Goal: Information Seeking & Learning: Find specific page/section

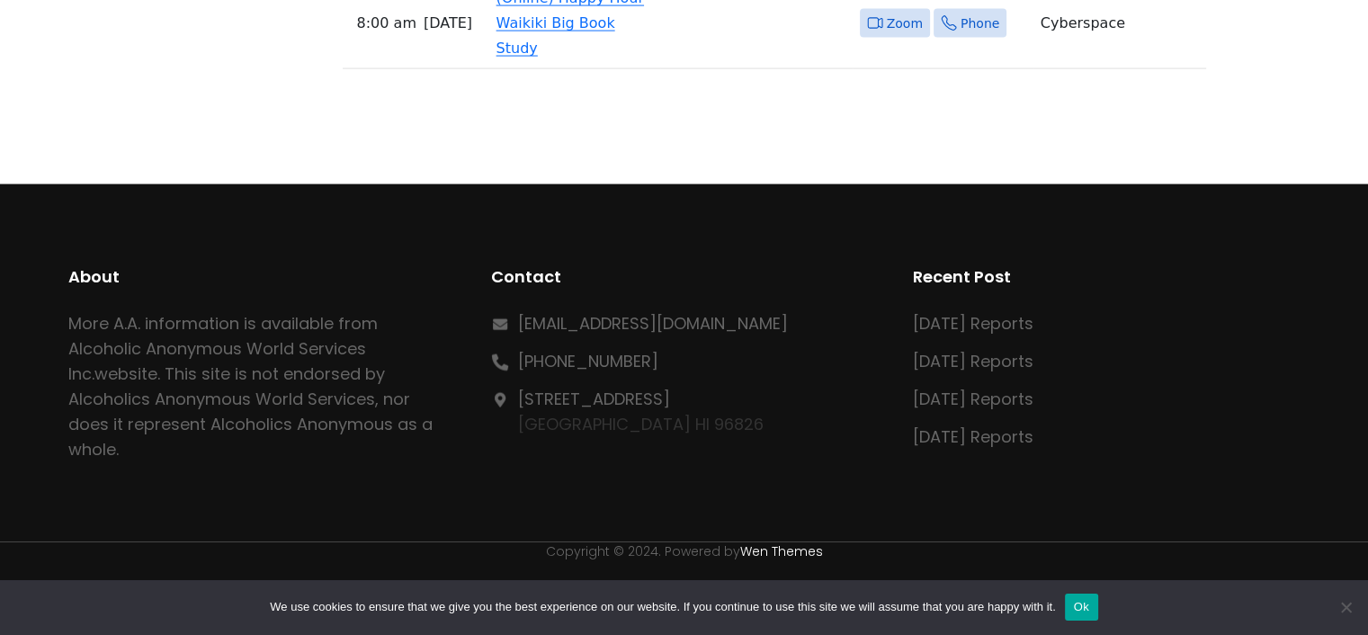
scroll to position [18260, 0]
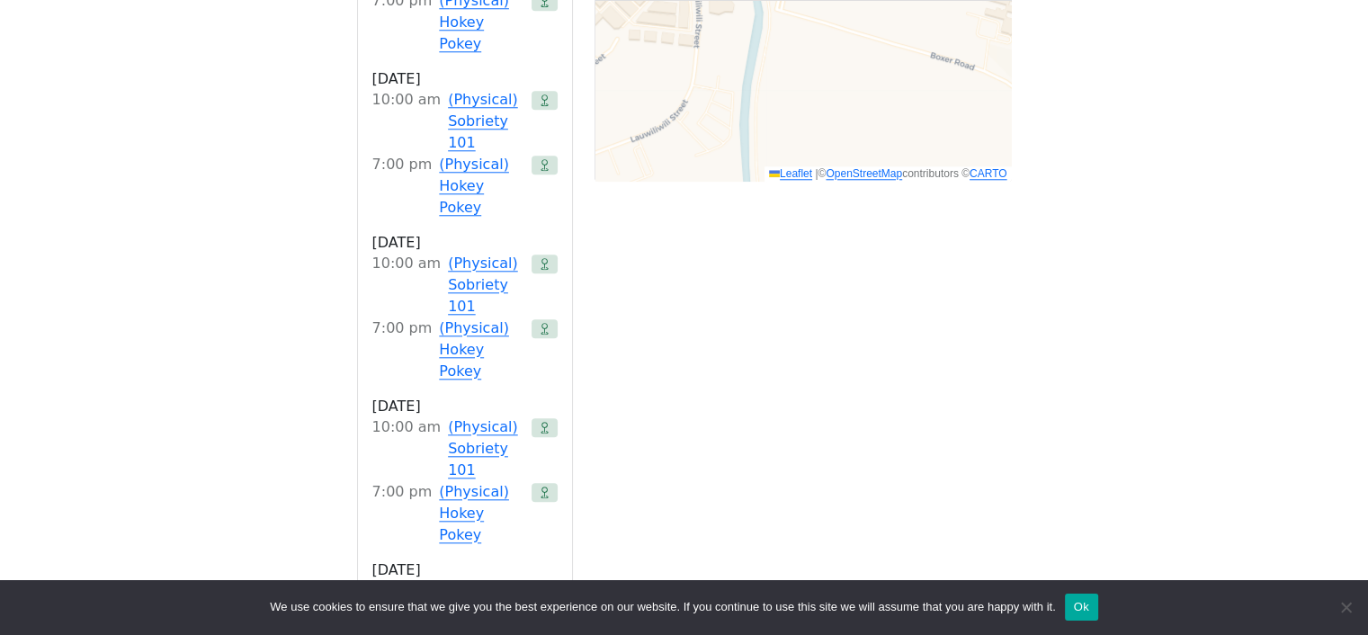
scroll to position [1601, 0]
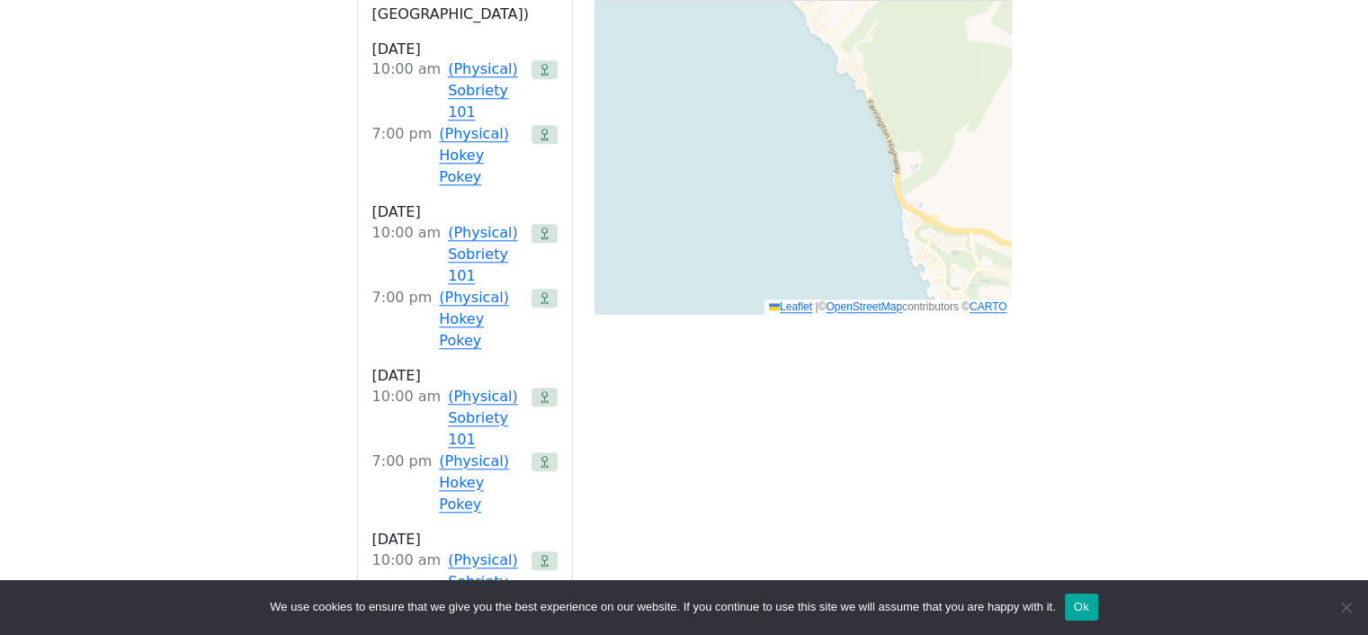
drag, startPoint x: 847, startPoint y: 211, endPoint x: 1105, endPoint y: 343, distance: 289.5
click at [1105, 343] on div "The Pioneer Group (Tues, 6:30, inside the Women’s Bld. at [DEMOGRAPHIC_DATA]) i…" at bounding box center [683, 224] width 1231 height 2626
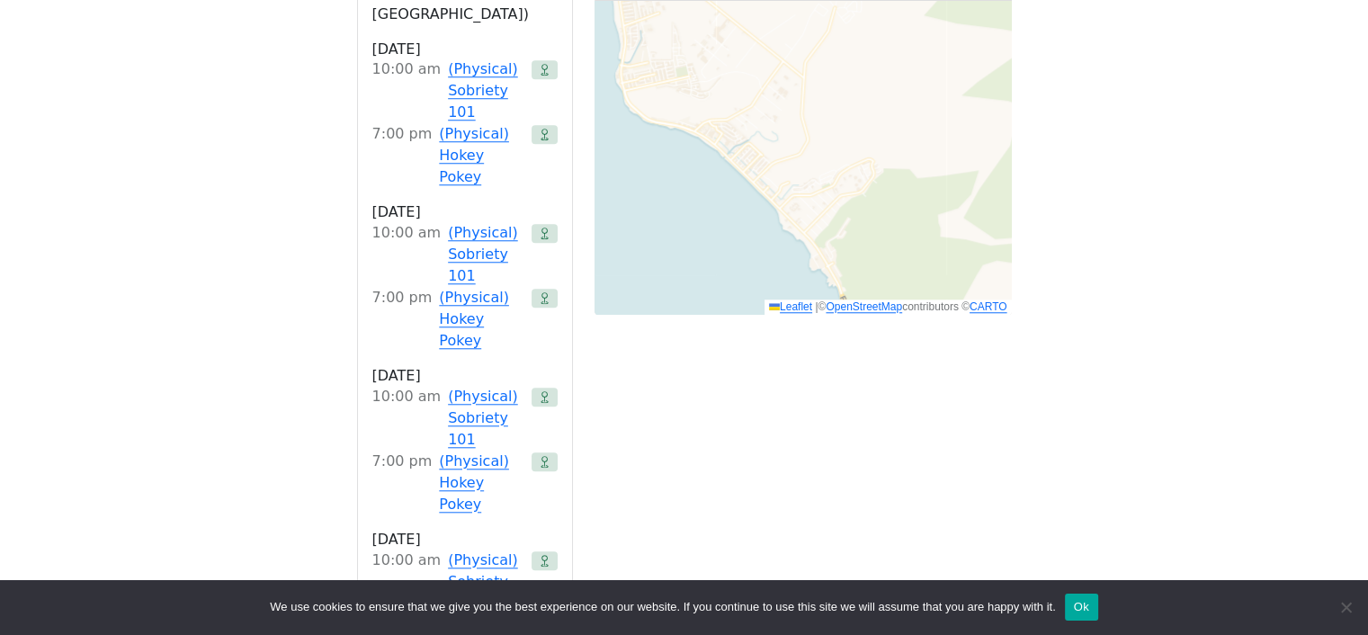
drag, startPoint x: 885, startPoint y: 144, endPoint x: 859, endPoint y: 321, distance: 179.0
click at [859, 321] on div "Get Directions Meeting Information [DATE] 7:00 PM – 8:00 PM HST Daily Reflectio…" at bounding box center [684, 458] width 655 height 2085
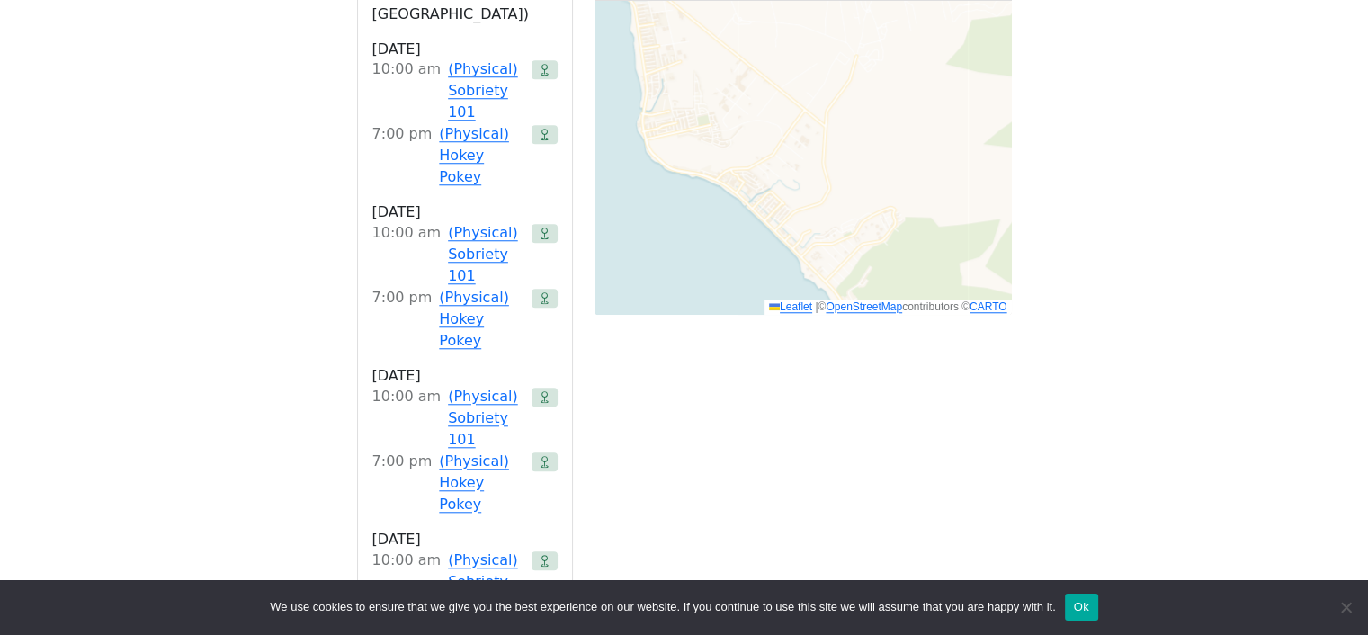
drag, startPoint x: 800, startPoint y: 55, endPoint x: 825, endPoint y: 111, distance: 61.2
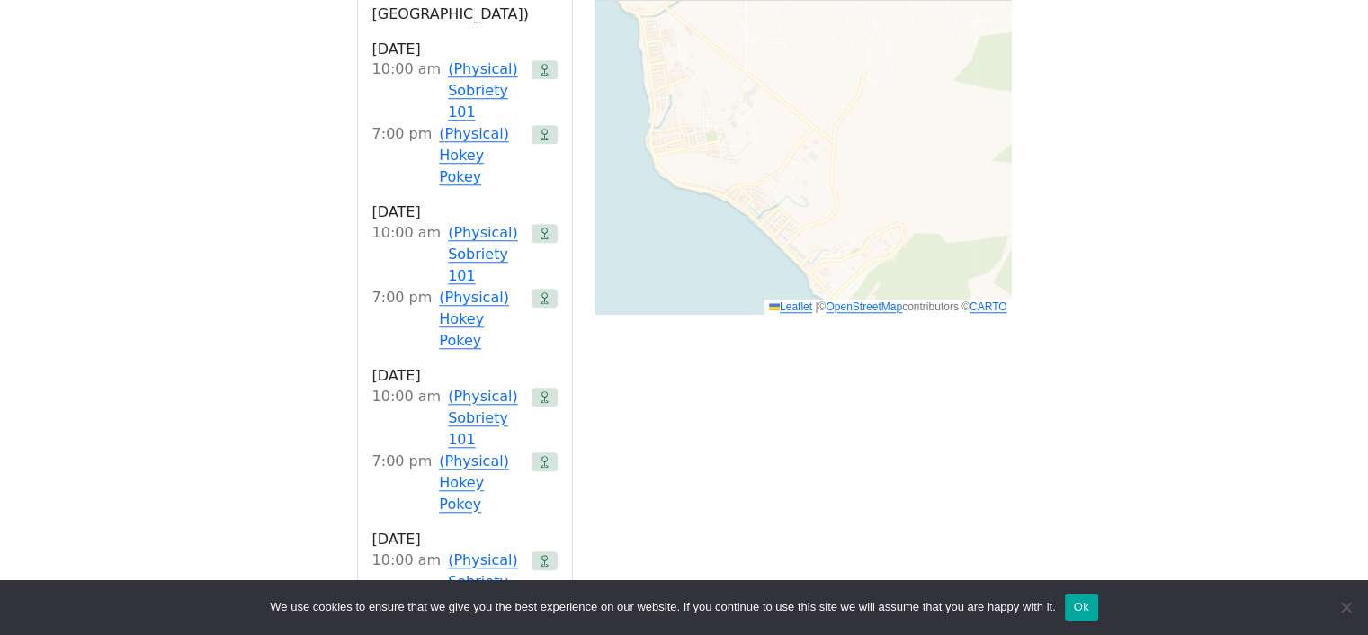
drag, startPoint x: 763, startPoint y: 129, endPoint x: 773, endPoint y: 150, distance: 23.7
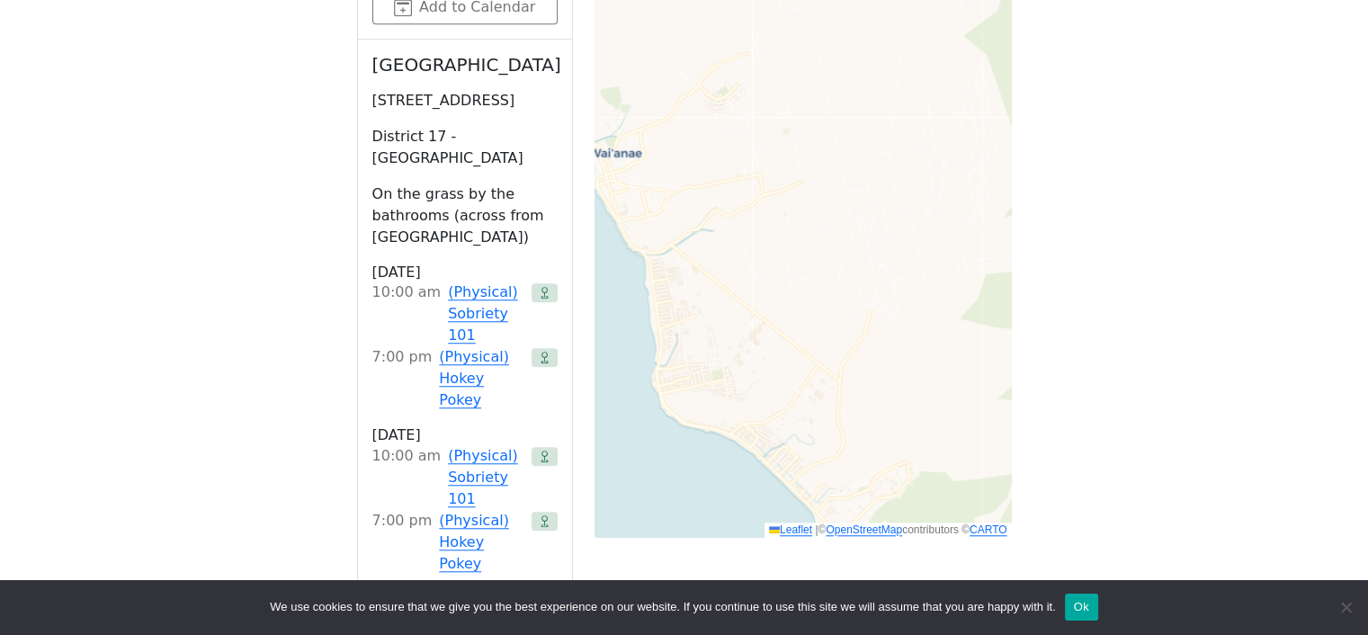
scroll to position [1241, 0]
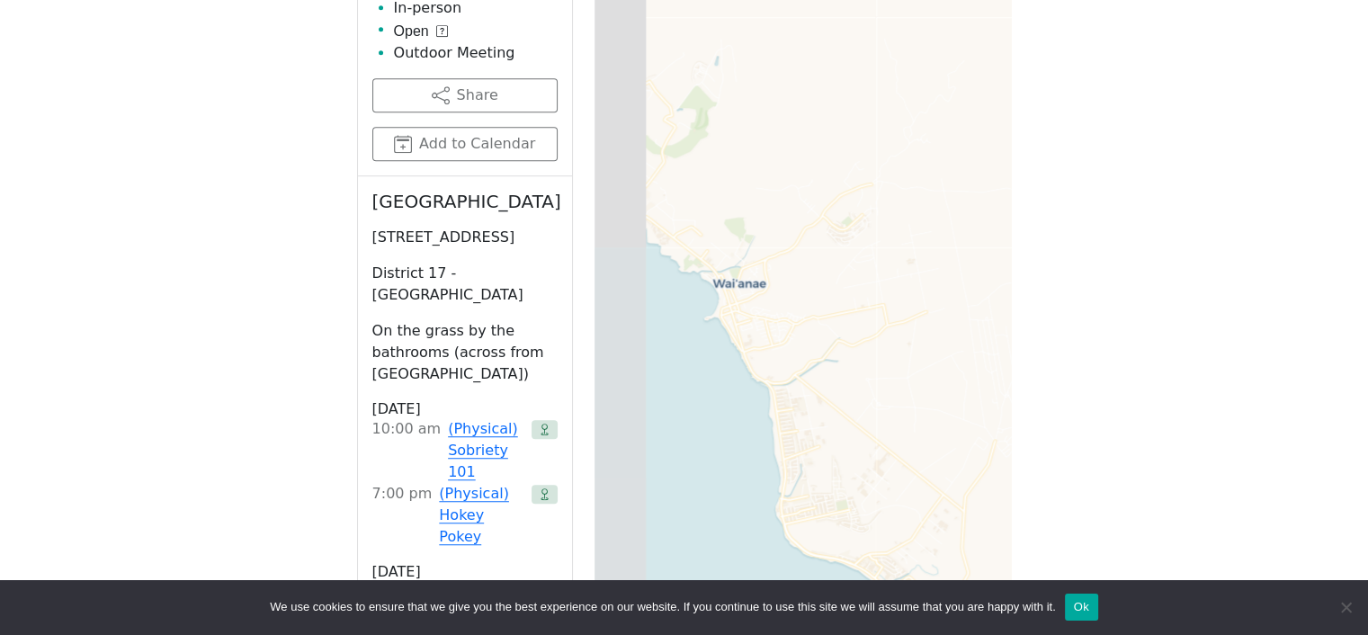
drag, startPoint x: 865, startPoint y: 337, endPoint x: 994, endPoint y: 331, distance: 128.7
click at [994, 331] on div "[GEOGRAPHIC_DATA] [STREET_ADDRESS] Get Directions × Leaflet | © OpenStreetMap c…" at bounding box center [802, 224] width 417 height 899
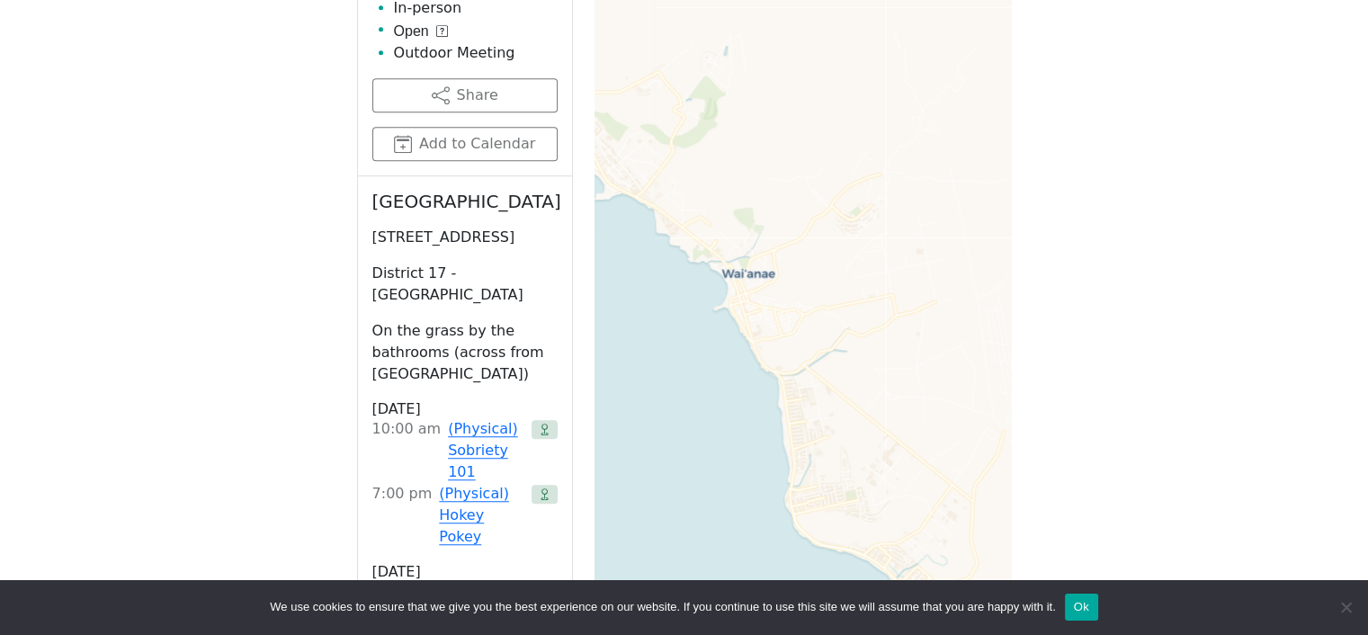
drag, startPoint x: 709, startPoint y: 326, endPoint x: 734, endPoint y: 307, distance: 32.0
click at [734, 308] on div "[GEOGRAPHIC_DATA] [STREET_ADDRESS] Get Directions × Leaflet | © OpenStreetMap c…" at bounding box center [802, 224] width 417 height 899
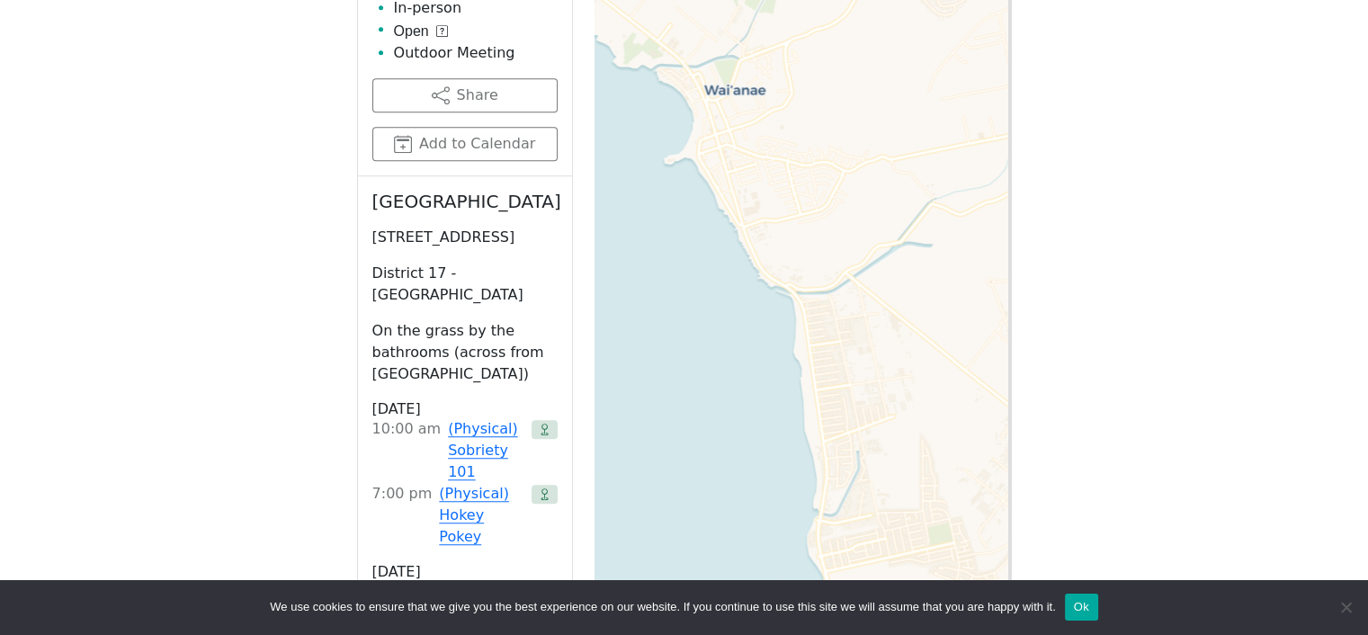
drag, startPoint x: 881, startPoint y: 290, endPoint x: 848, endPoint y: 208, distance: 88.3
click at [848, 208] on div "[GEOGRAPHIC_DATA] [STREET_ADDRESS] Get Directions × Leaflet | © OpenStreetMap c…" at bounding box center [802, 224] width 417 height 899
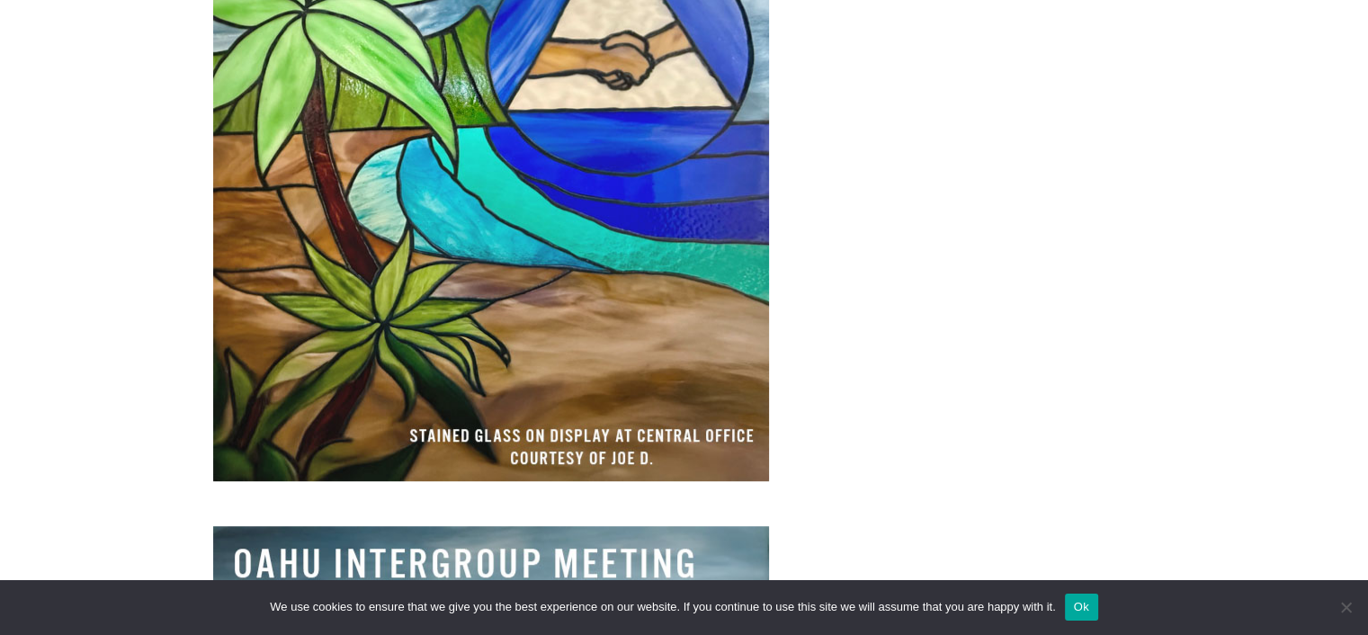
scroll to position [899, 0]
drag, startPoint x: 371, startPoint y: 354, endPoint x: 882, endPoint y: 192, distance: 536.0
click at [889, 190] on div at bounding box center [684, 120] width 942 height 719
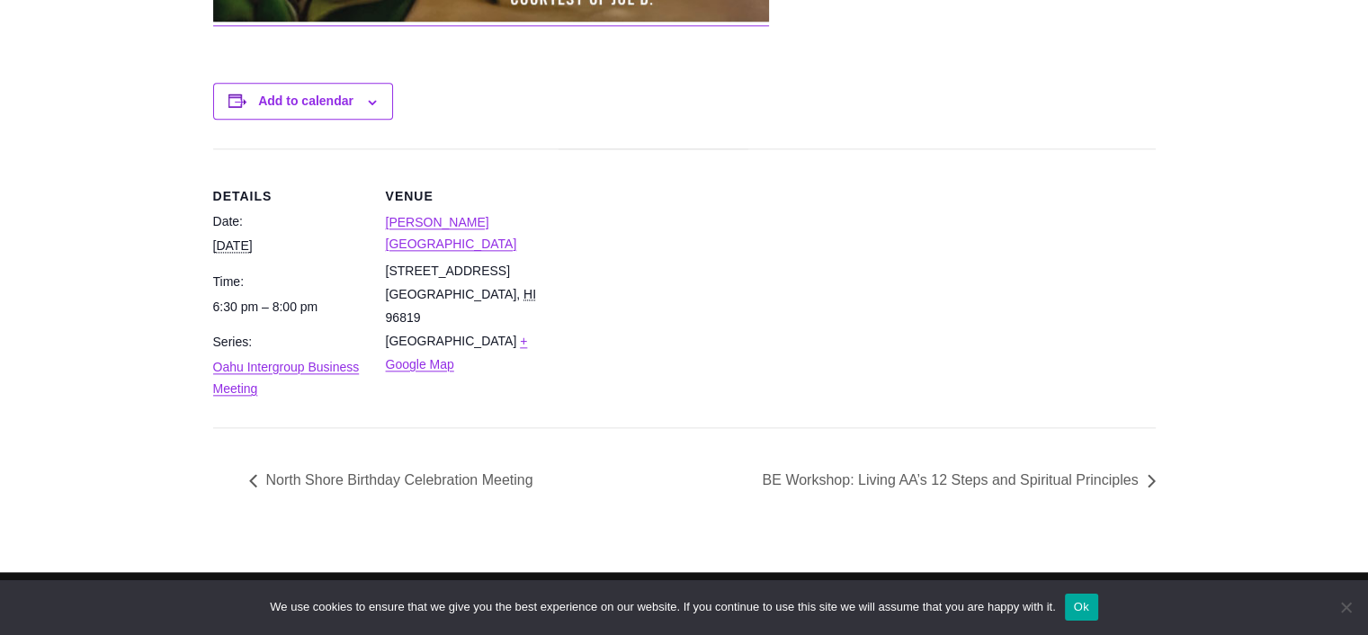
scroll to position [2158, 0]
